Goal: Check status: Check status

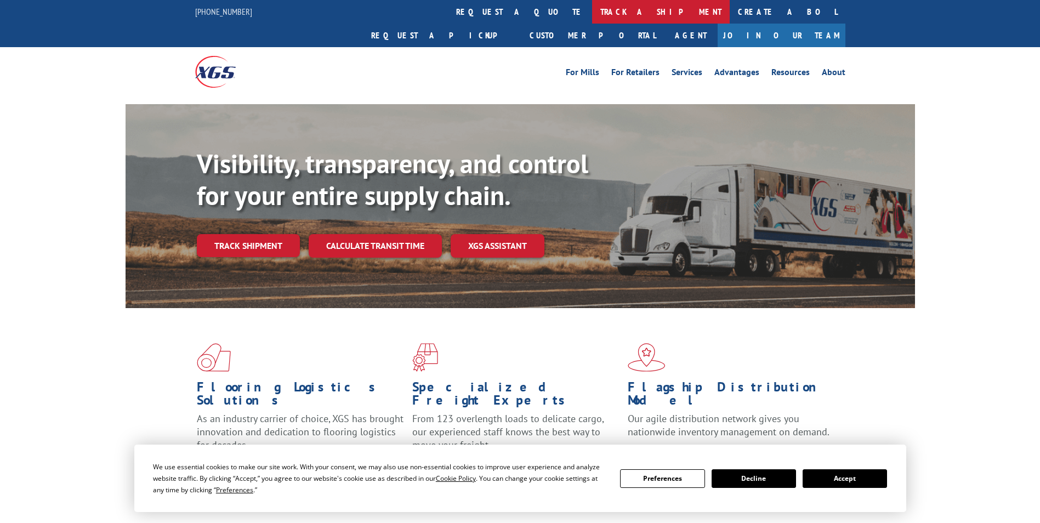
click at [592, 4] on link "track a shipment" at bounding box center [661, 12] width 138 height 24
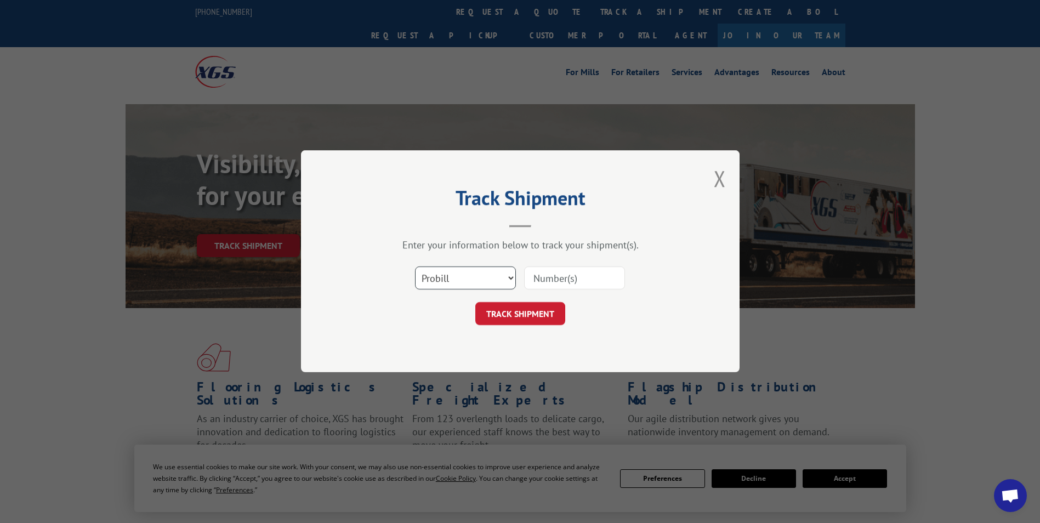
click at [477, 278] on select "Select category... Probill BOL PO" at bounding box center [465, 278] width 101 height 23
select select "po"
click at [415, 267] on select "Select category... Probill BOL PO" at bounding box center [465, 278] width 101 height 23
click at [550, 281] on input at bounding box center [574, 278] width 101 height 23
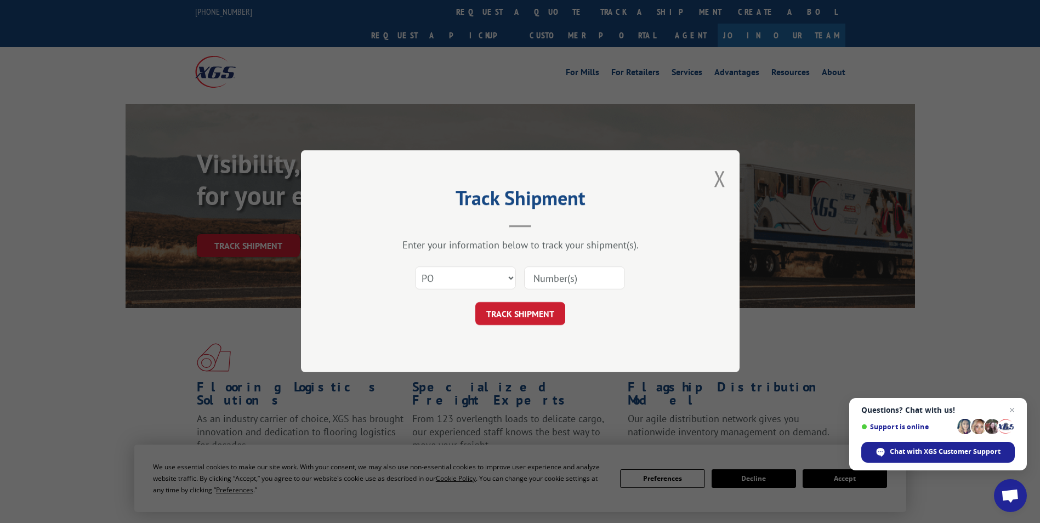
paste input "17512945"
type input "17512945"
click at [543, 307] on button "TRACK SHIPMENT" at bounding box center [520, 314] width 90 height 23
